Goal: Find contact information: Find contact information

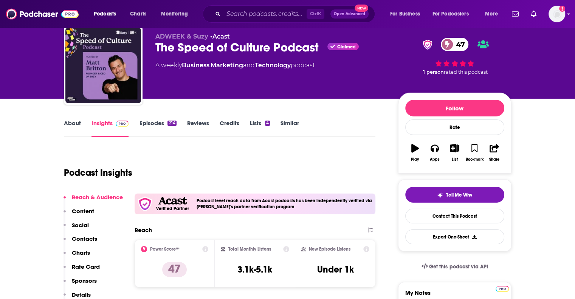
scroll to position [38, 0]
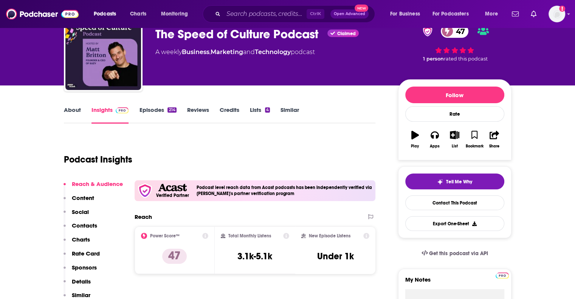
click at [74, 105] on div "About Insights Episodes 214 Reviews Credits Lists 4 Similar" at bounding box center [220, 114] width 312 height 19
click at [79, 110] on link "About" at bounding box center [72, 114] width 17 height 17
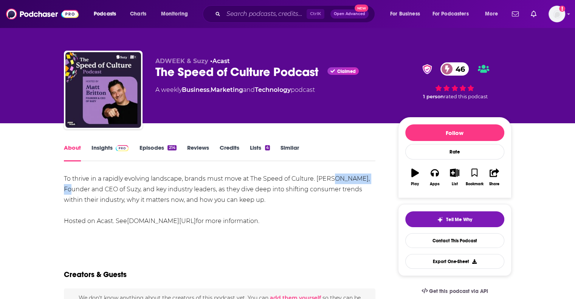
drag, startPoint x: 330, startPoint y: 177, endPoint x: 366, endPoint y: 177, distance: 36.7
click at [366, 177] on div "To thrive in a rapidly evolving landscape, brands must move at The Speed of Cul…" at bounding box center [220, 200] width 312 height 53
copy div "[PERSON_NAME]"
click at [105, 143] on div "About Insights Episodes 214 Reviews Credits Lists 4 Similar" at bounding box center [220, 152] width 312 height 19
click at [97, 149] on link "Insights" at bounding box center [109, 152] width 37 height 17
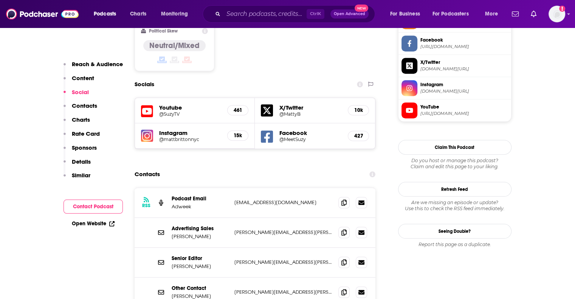
scroll to position [680, 0]
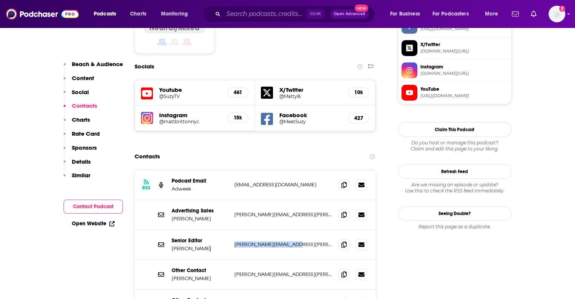
drag, startPoint x: 299, startPoint y: 200, endPoint x: 222, endPoint y: 205, distance: 76.5
click at [0, 0] on div "Senior Editor Robert Klara robert.klara@adweek.com robert.klara@adweek.com" at bounding box center [0, 0] width 0 height 0
copy div "[PERSON_NAME][EMAIL_ADDRESS][PERSON_NAME][DOMAIN_NAME]"
click at [271, 271] on p "[PERSON_NAME][EMAIL_ADDRESS][PERSON_NAME][DOMAIN_NAME]" at bounding box center [283, 274] width 98 height 6
drag, startPoint x: 307, startPoint y: 229, endPoint x: 234, endPoint y: 231, distance: 73.4
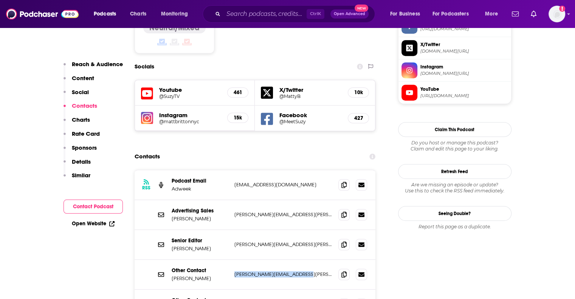
click at [234, 260] on div "Other Contact Mollie Cahillane mollie.cahillane@adweek.com mollie.cahillane@adw…" at bounding box center [255, 275] width 241 height 30
copy p "[PERSON_NAME][EMAIL_ADDRESS][PERSON_NAME][DOMAIN_NAME]"
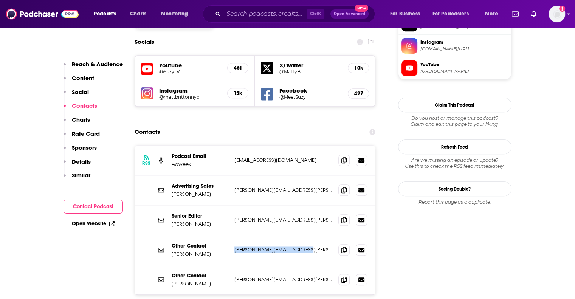
scroll to position [718, 0]
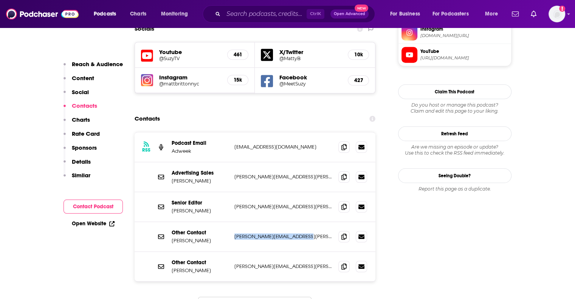
drag, startPoint x: 314, startPoint y: 224, endPoint x: 227, endPoint y: 224, distance: 86.9
click at [0, 0] on div "Other Contact Rebecca Stewart rebecca.stewart@adweek.com rebecca.stewart@adweek…" at bounding box center [0, 0] width 0 height 0
copy div "[PERSON_NAME][EMAIL_ADDRESS][PERSON_NAME][DOMAIN_NAME]"
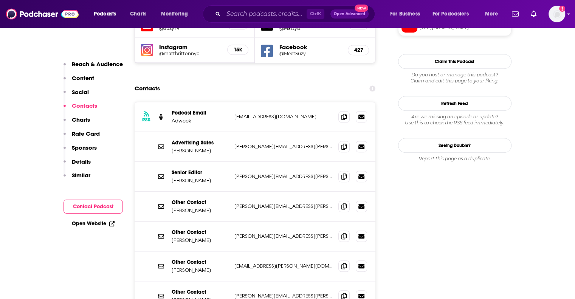
scroll to position [794, 0]
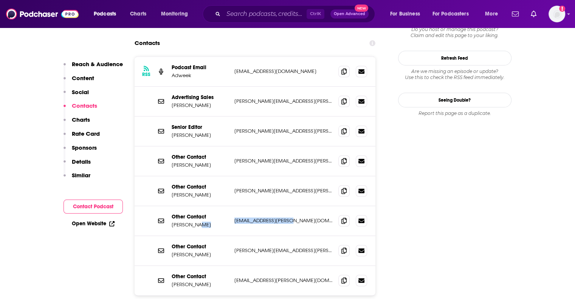
drag, startPoint x: 293, startPoint y: 180, endPoint x: 226, endPoint y: 180, distance: 67.7
click at [0, 0] on div "Other Contact Will Russo will.russo@adweek.com will.russo@adweek.com" at bounding box center [0, 0] width 0 height 0
copy div "[EMAIL_ADDRESS][PERSON_NAME][DOMAIN_NAME]"
